Goal: Transaction & Acquisition: Purchase product/service

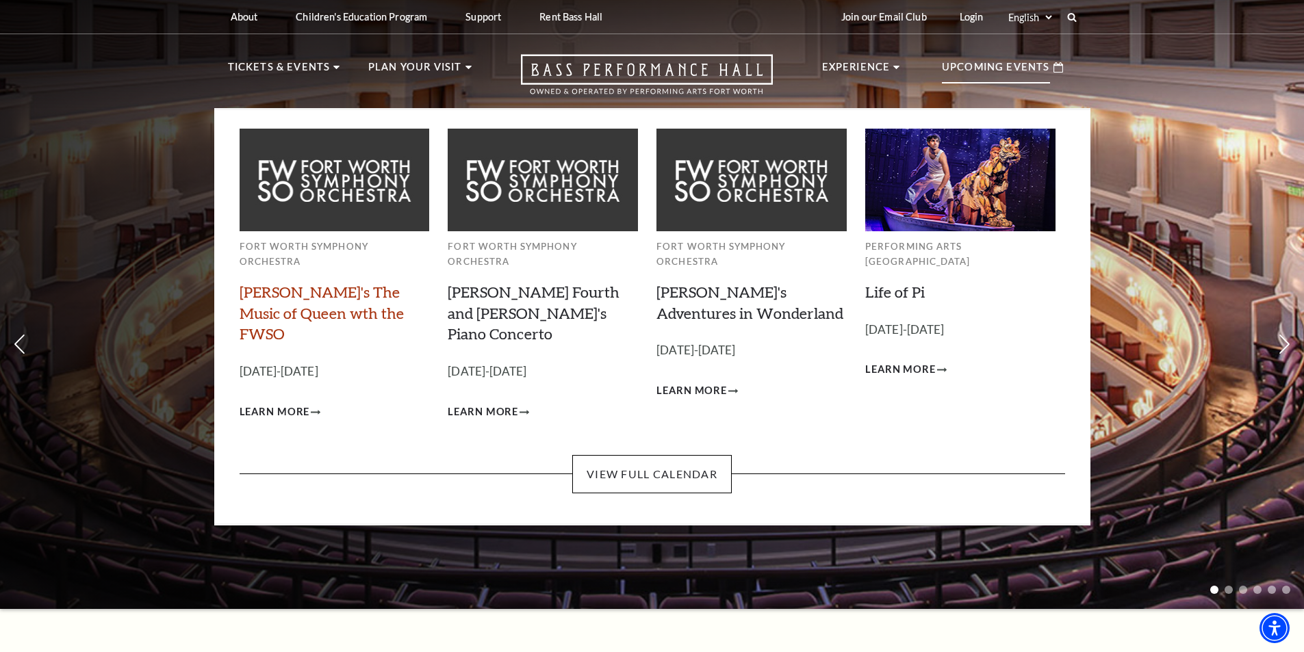
click at [291, 283] on link "Windborne's The Music of Queen wth the FWSO" at bounding box center [322, 313] width 164 height 61
click at [1001, 63] on p "Upcoming Events" at bounding box center [996, 71] width 108 height 25
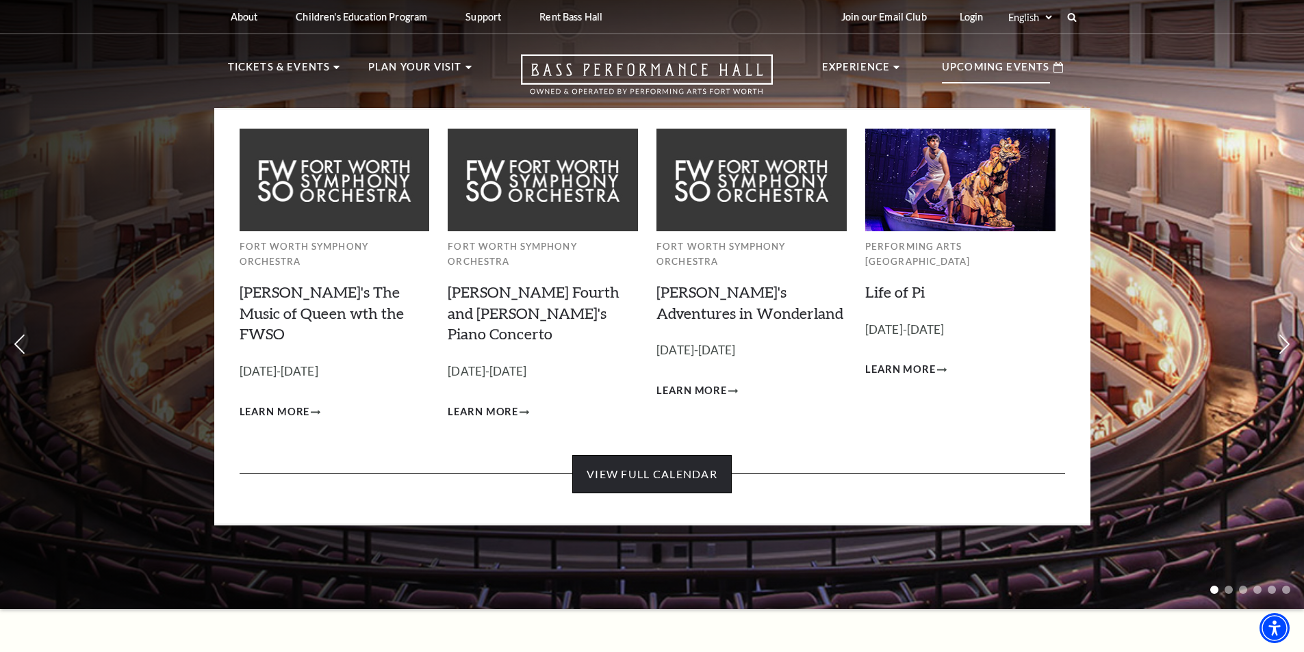
click at [673, 455] on link "View Full Calendar" at bounding box center [651, 474] width 159 height 38
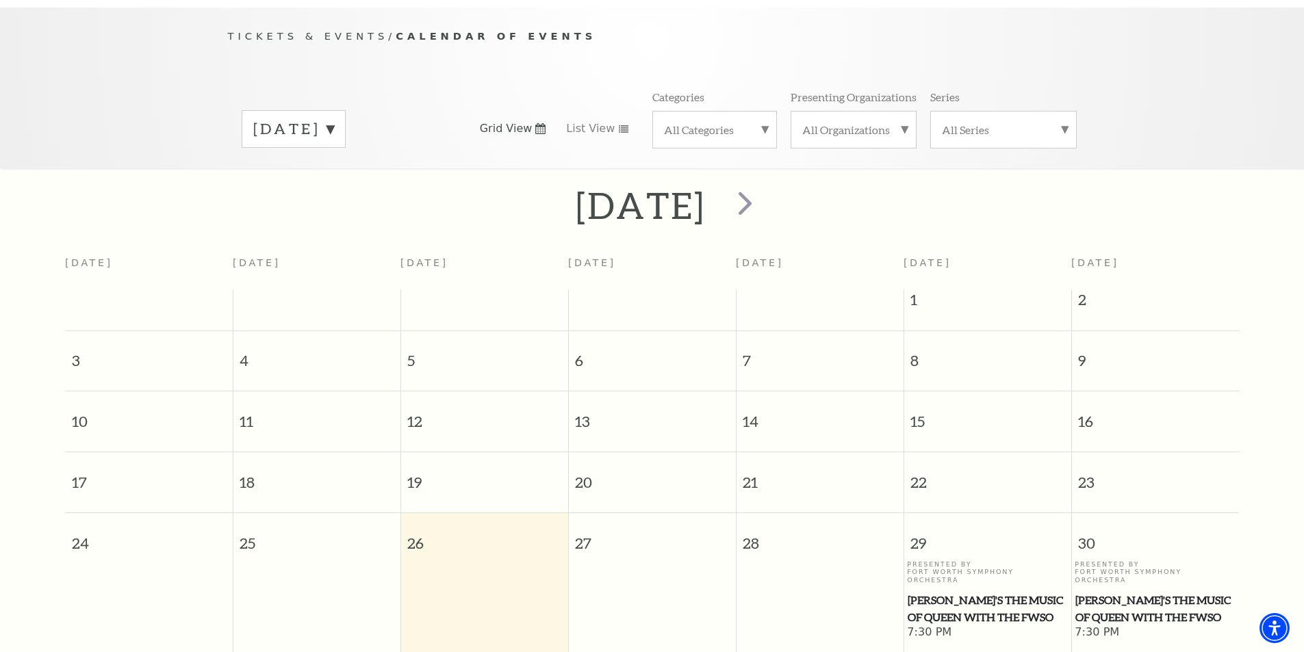
scroll to position [53, 0]
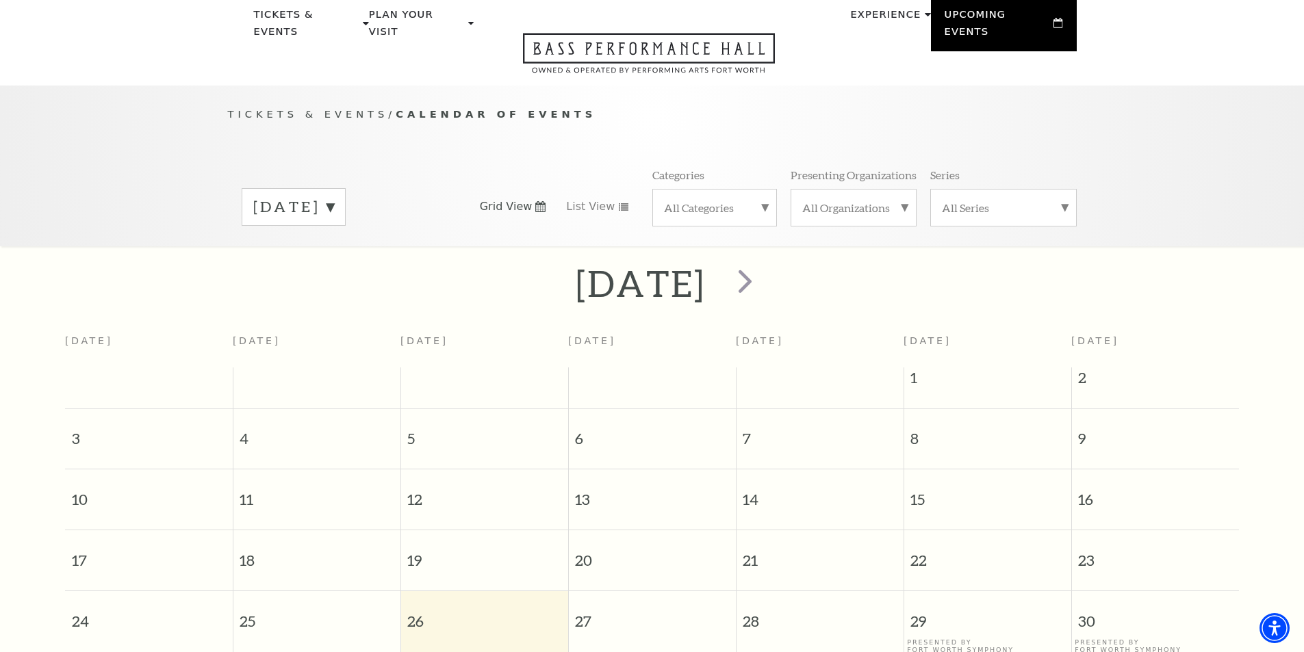
click at [334, 196] on label "August 2025" at bounding box center [293, 206] width 81 height 21
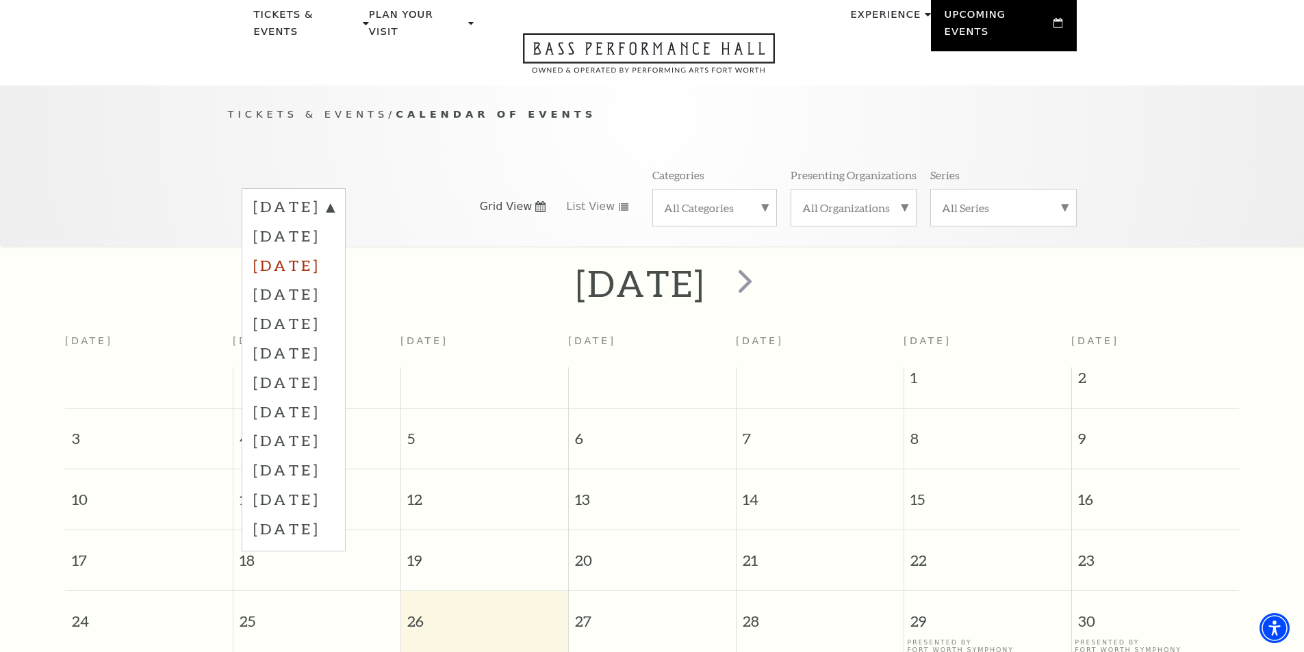
click at [334, 254] on label "October 2025" at bounding box center [293, 264] width 81 height 29
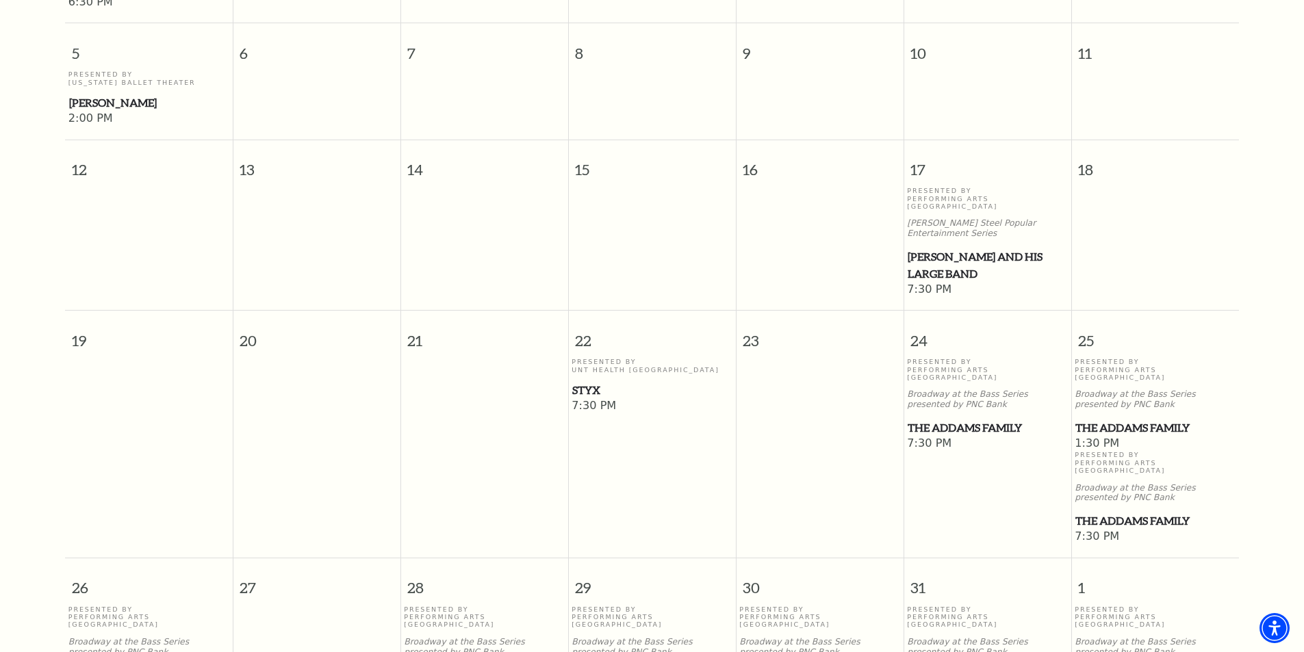
scroll to position [669, 0]
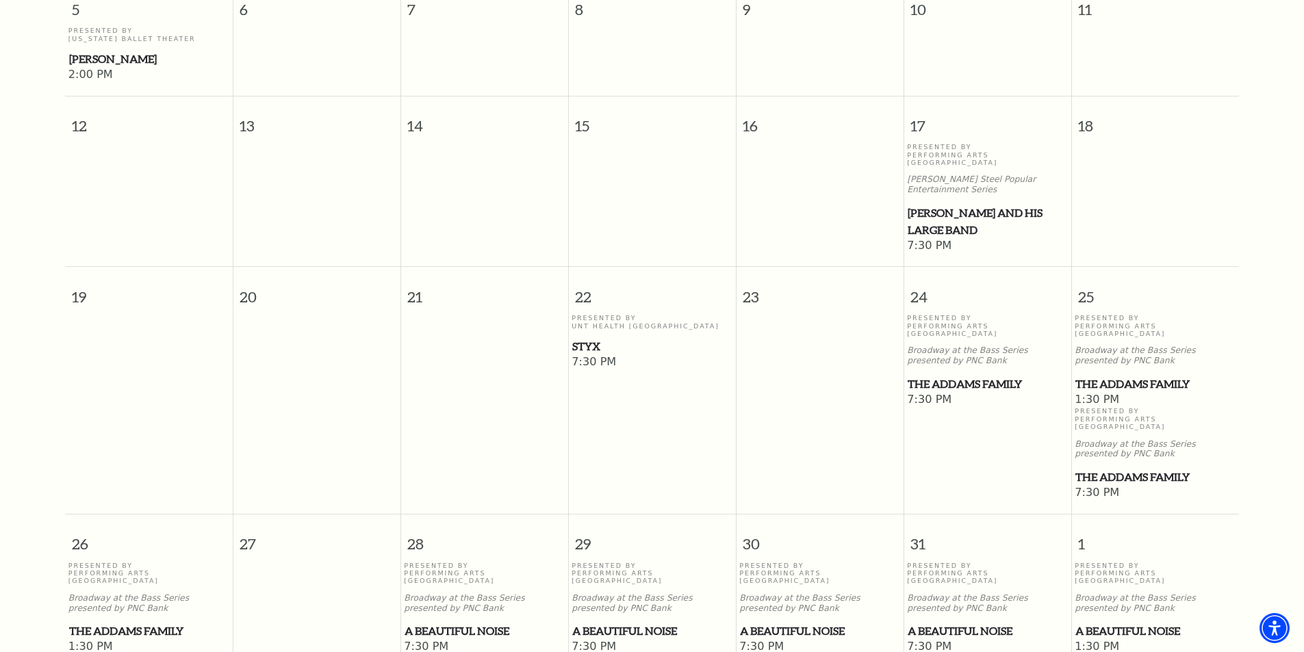
click at [943, 376] on span "The Addams Family" at bounding box center [986, 384] width 159 height 17
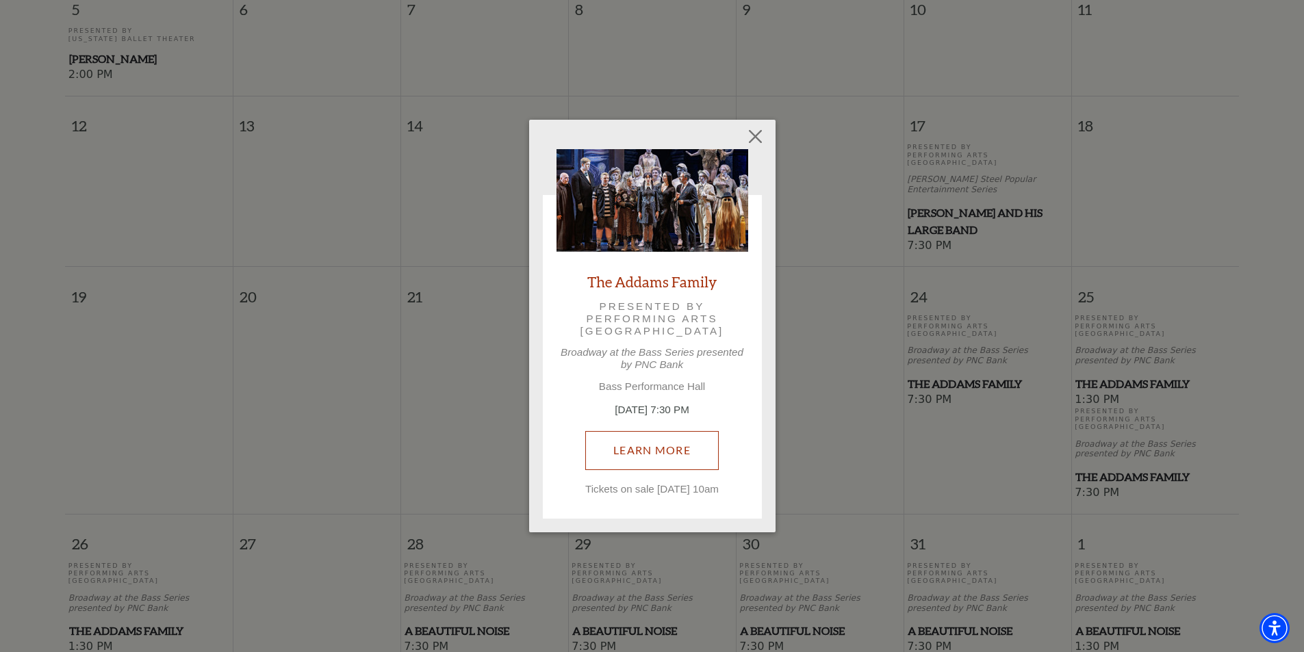
click at [608, 454] on link "Learn More" at bounding box center [651, 450] width 133 height 38
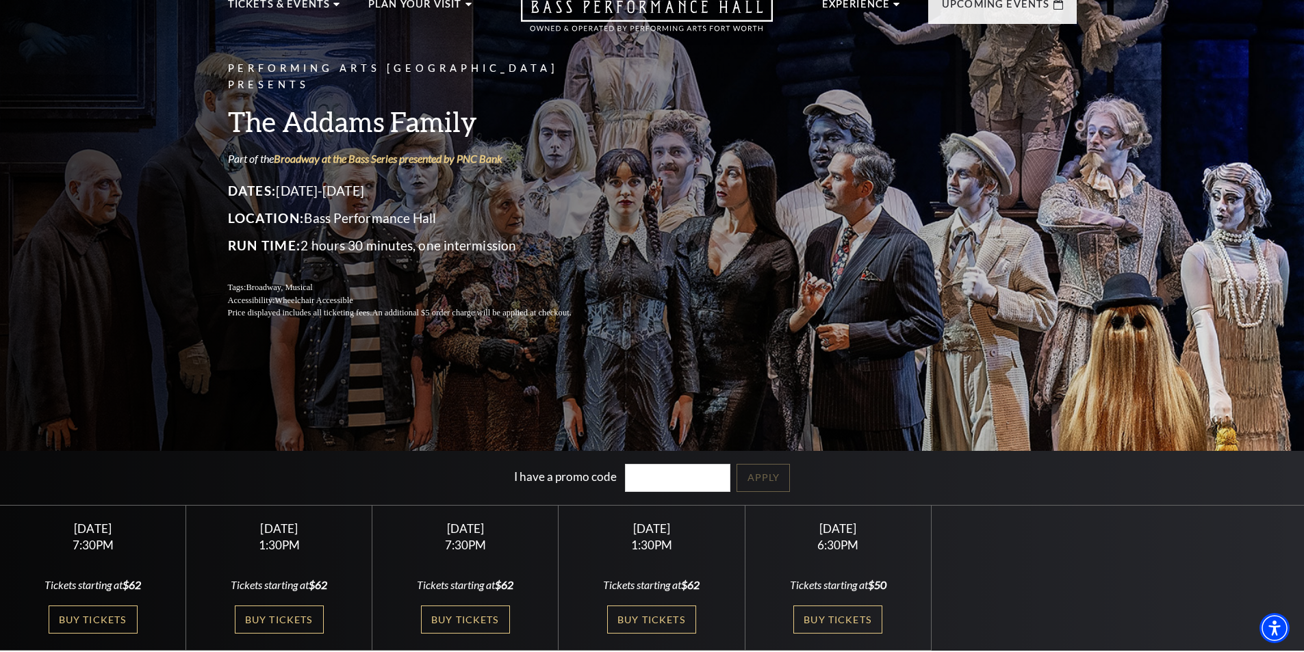
scroll to position [137, 0]
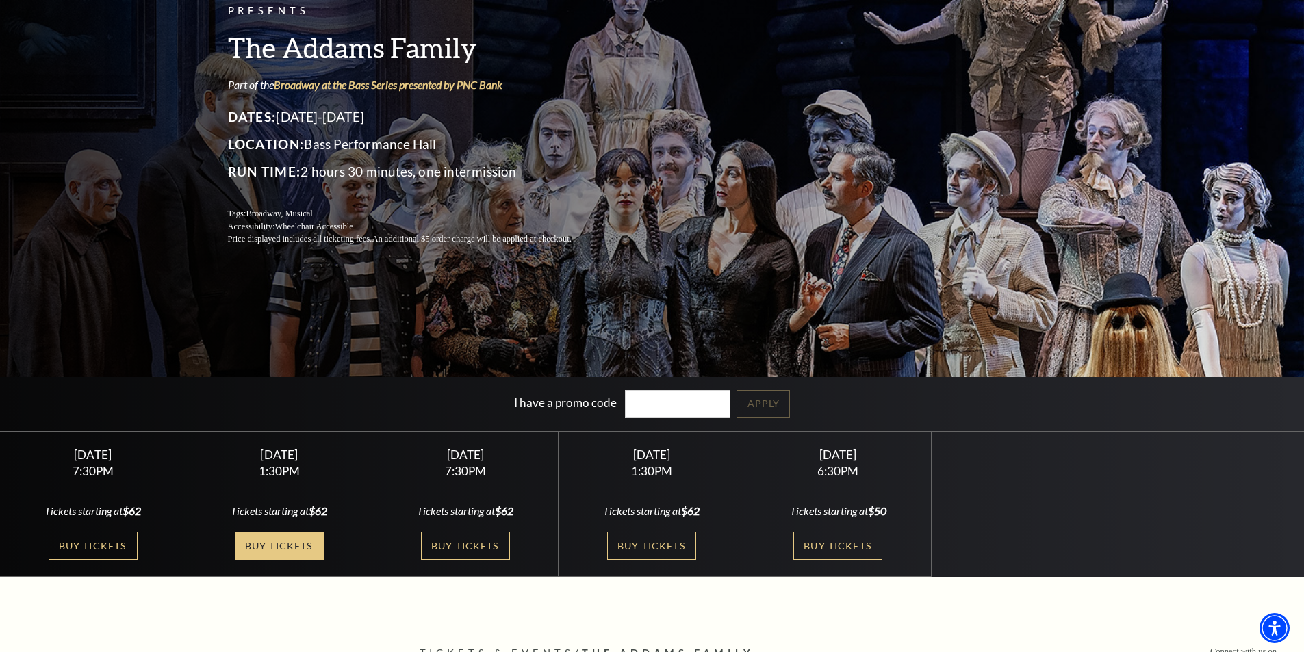
click at [287, 543] on link "Buy Tickets" at bounding box center [279, 546] width 89 height 28
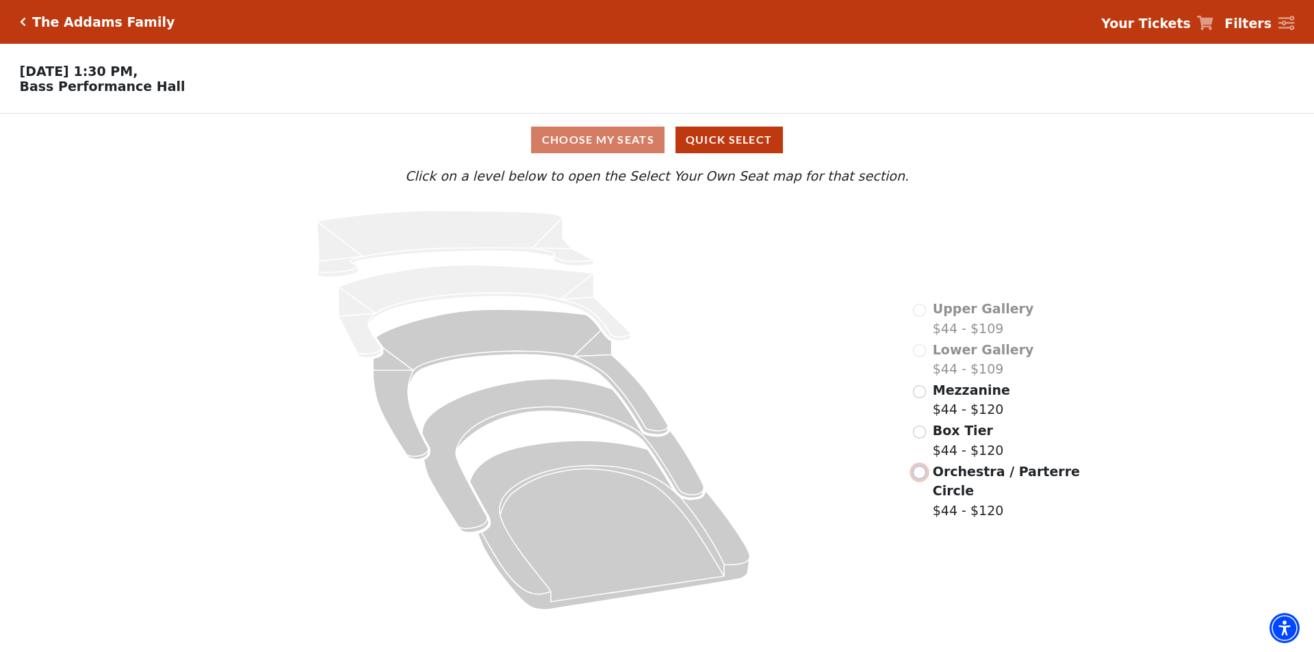
click at [925, 466] on input "Orchestra / Parterre Circle$44 - $120\a" at bounding box center [919, 472] width 13 height 13
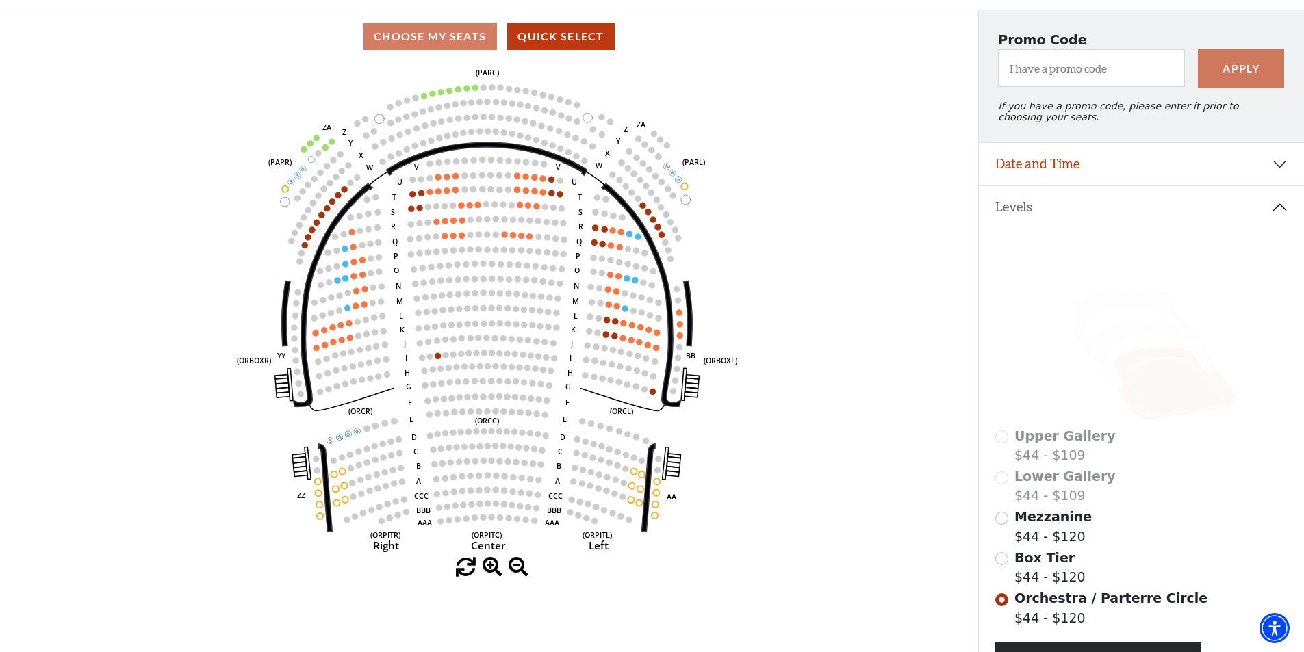
scroll to position [172, 0]
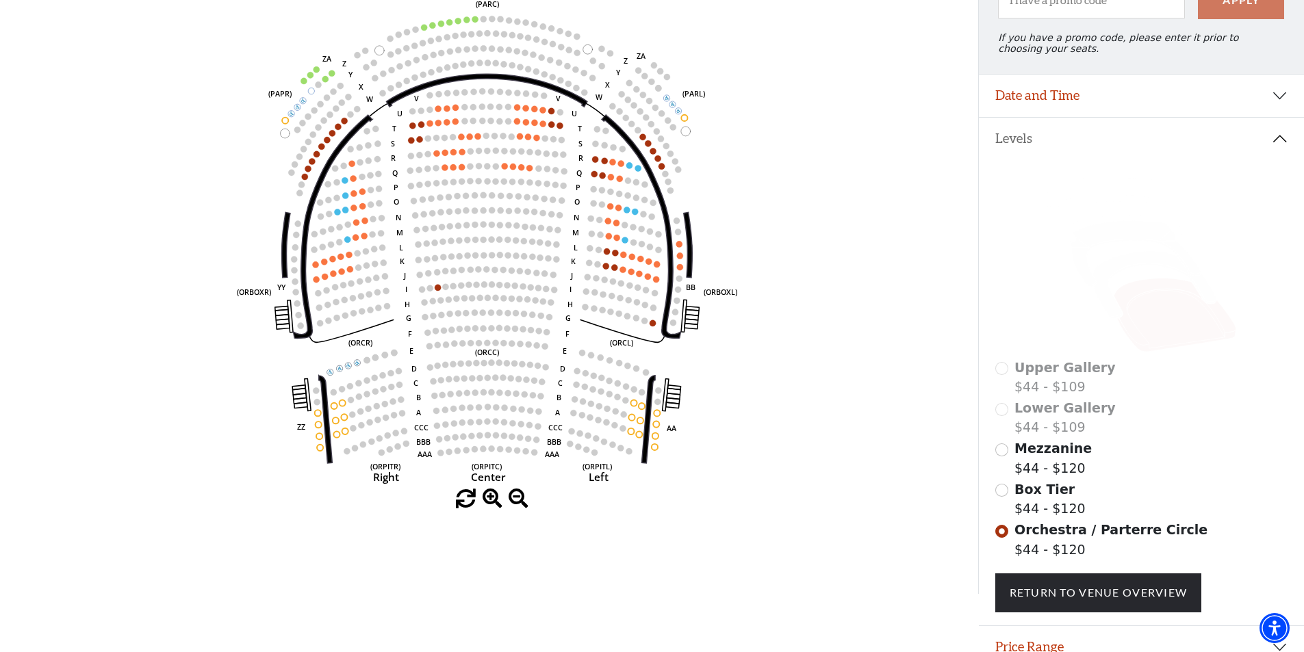
click at [1031, 456] on span "Mezzanine" at bounding box center [1052, 448] width 77 height 15
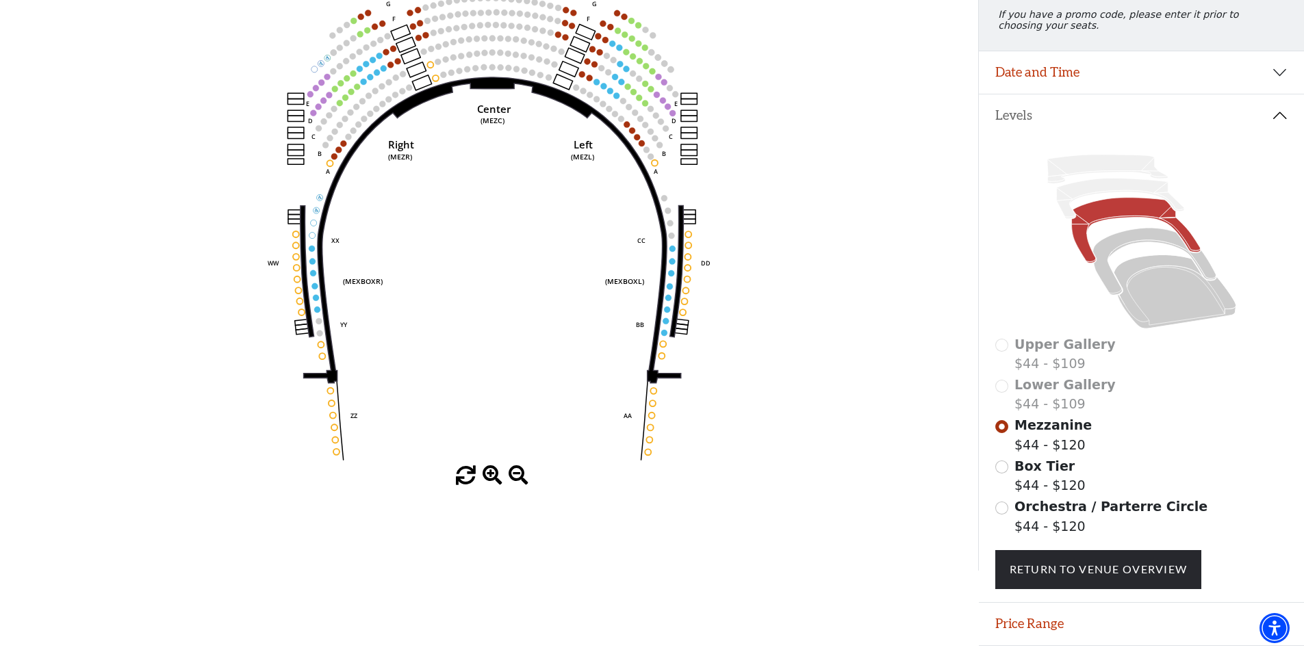
scroll to position [201, 0]
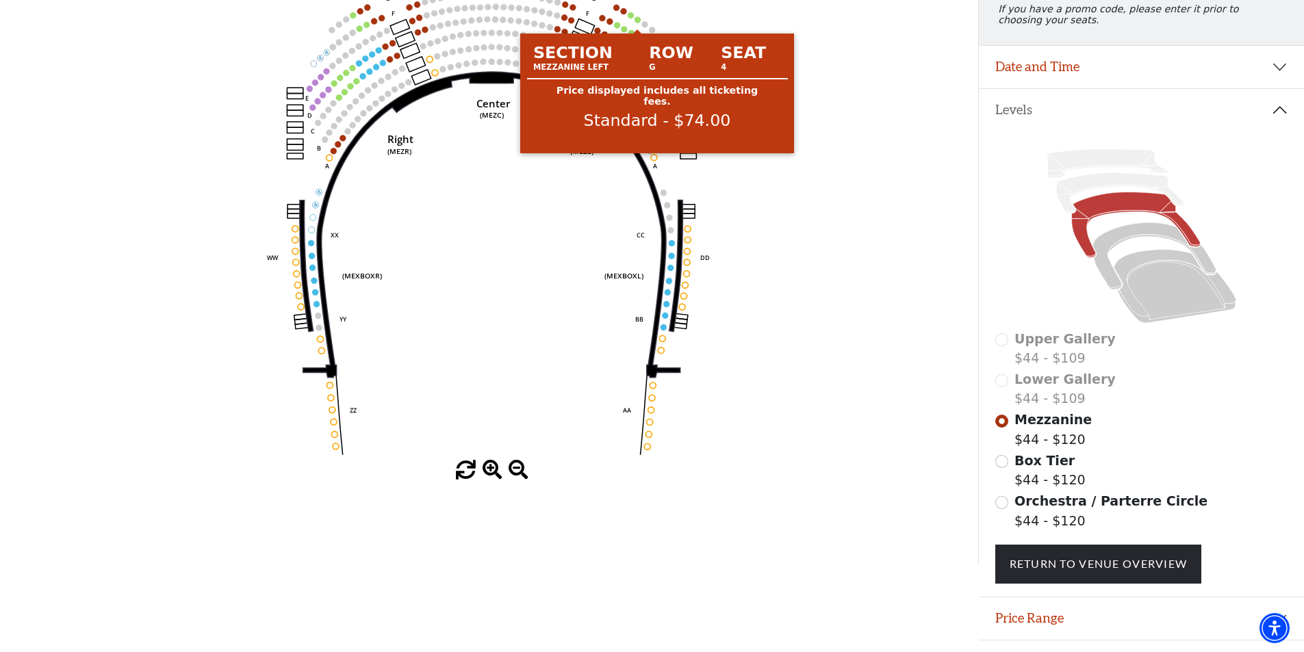
click at [638, 28] on body "Skip to main content Enable accessibility for low vision Open the accessibility…" at bounding box center [652, 125] width 1304 height 652
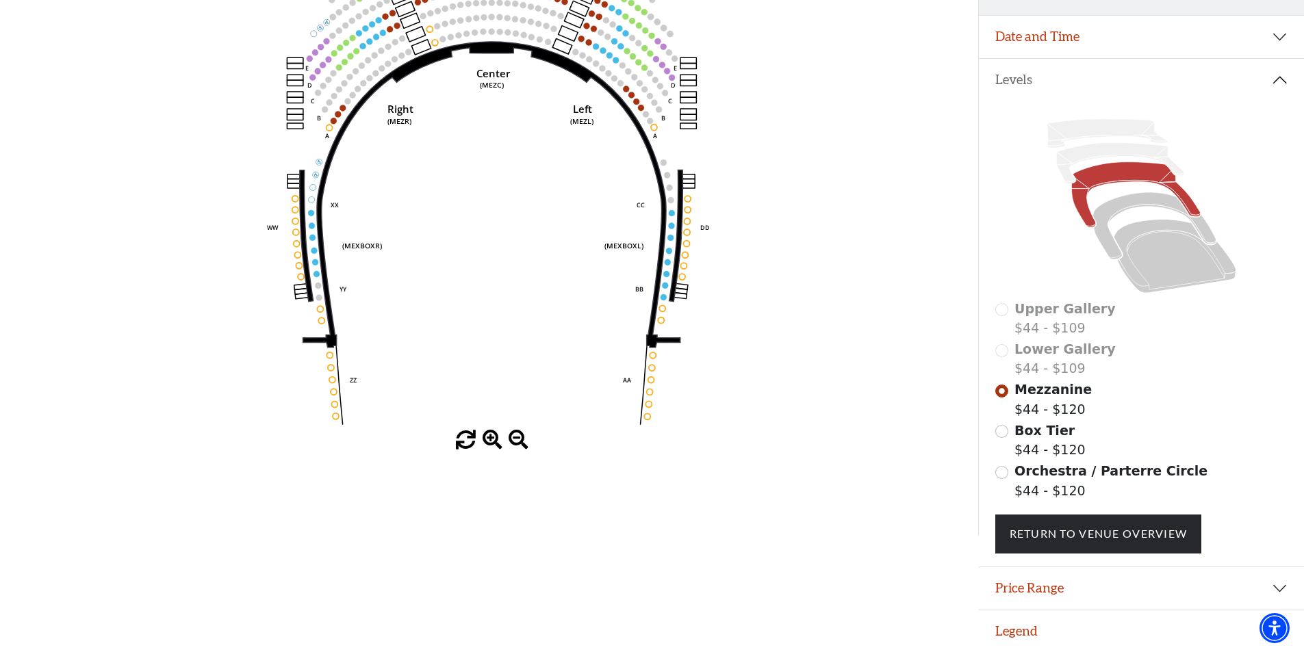
scroll to position [240, 0]
click at [1111, 592] on button "Price Range" at bounding box center [1141, 588] width 325 height 42
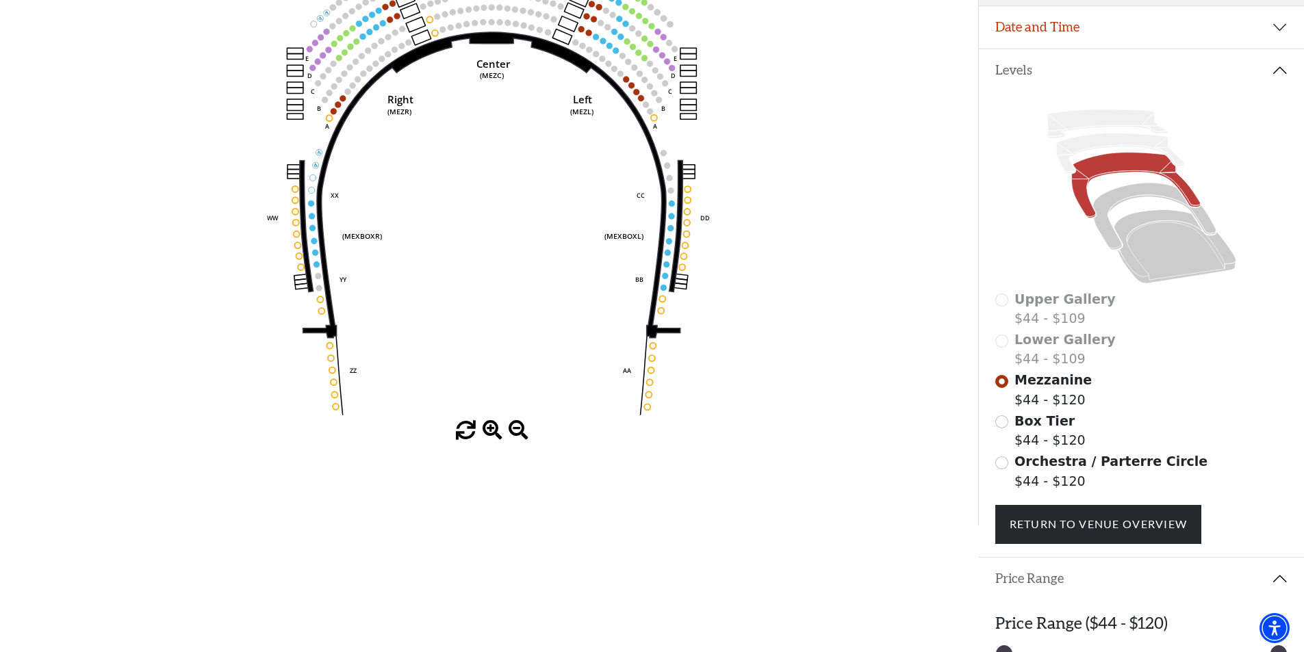
scroll to position [309, 0]
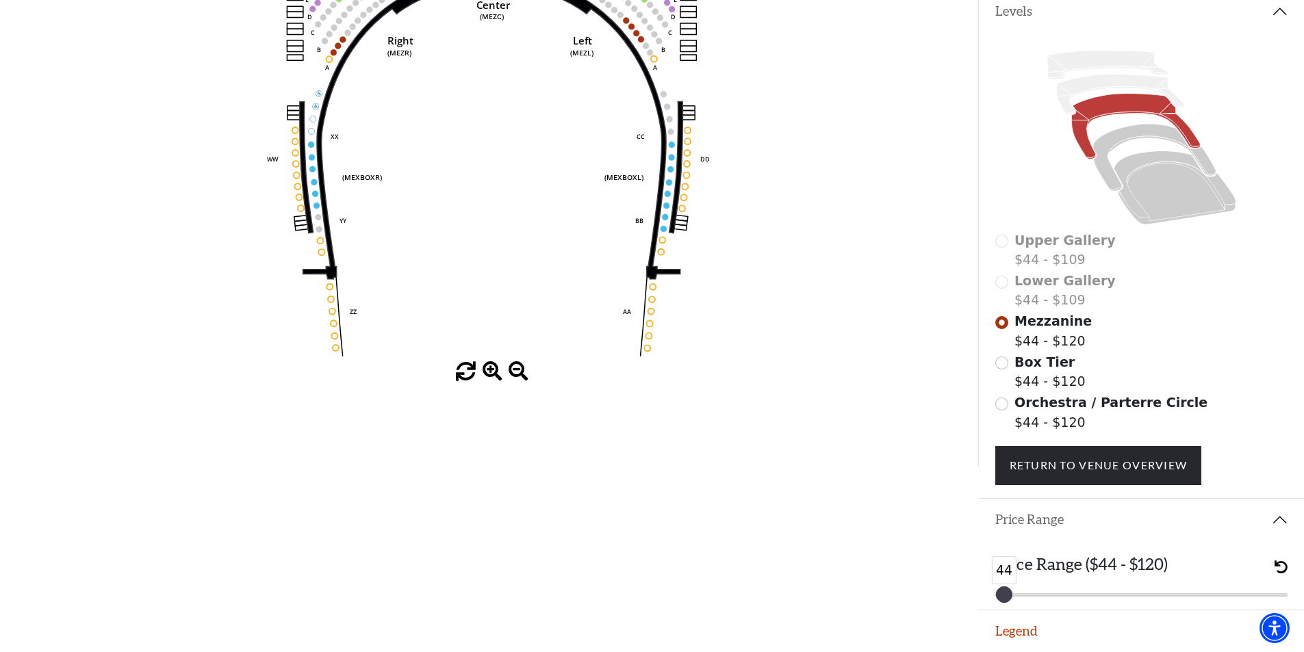
drag, startPoint x: 1280, startPoint y: 595, endPoint x: 990, endPoint y: 614, distance: 290.8
click at [990, 467] on div "Promo Code Apply If you have a promo code, please enter it prior to choosing yo…" at bounding box center [1141, 141] width 326 height 652
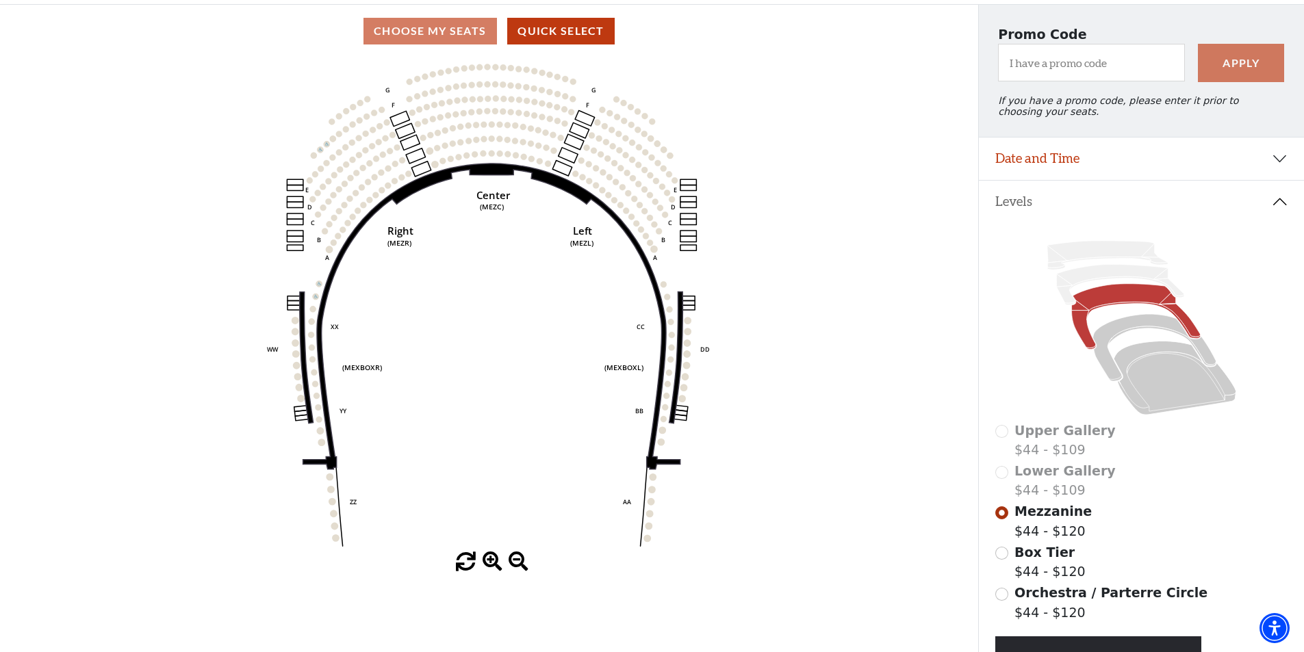
scroll to position [103, 0]
